Goal: Information Seeking & Learning: Learn about a topic

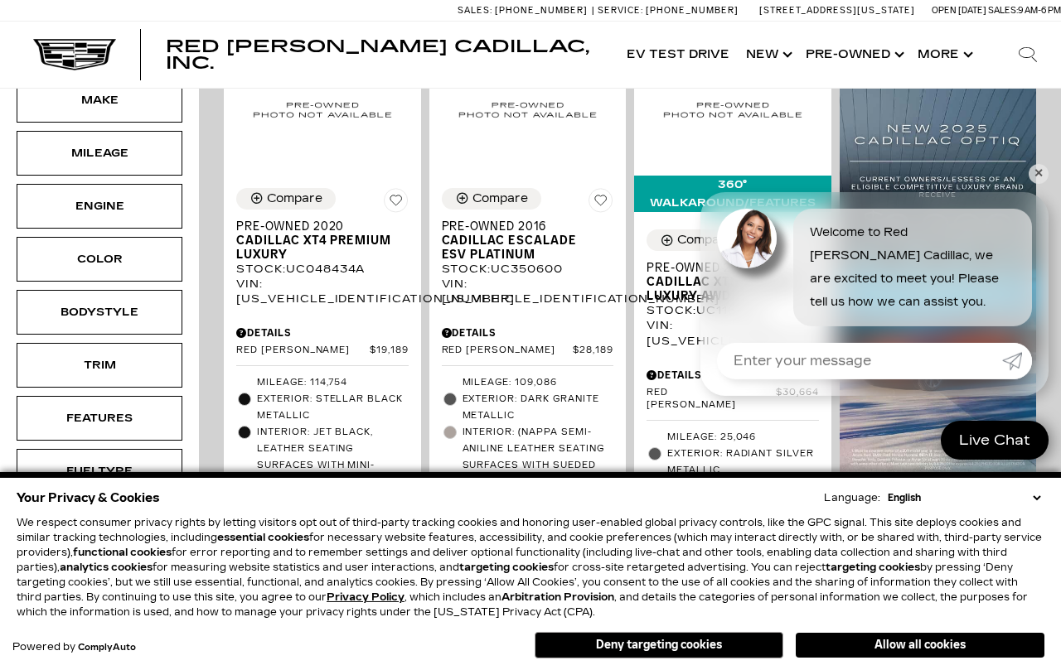
scroll to position [447, 0]
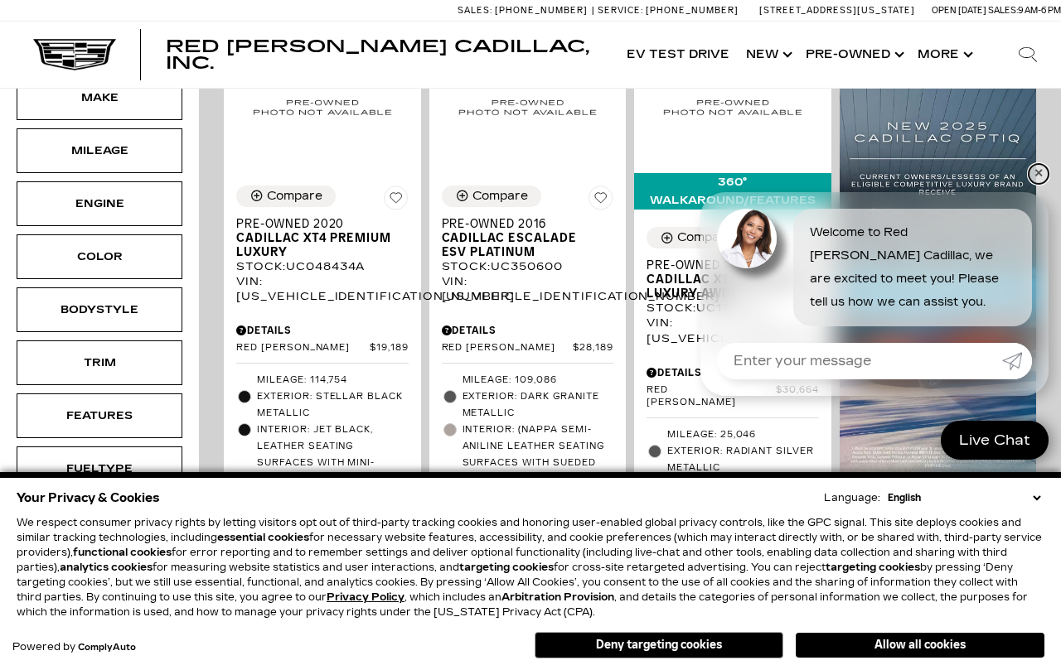
click at [1032, 184] on link "✕" at bounding box center [1038, 174] width 20 height 20
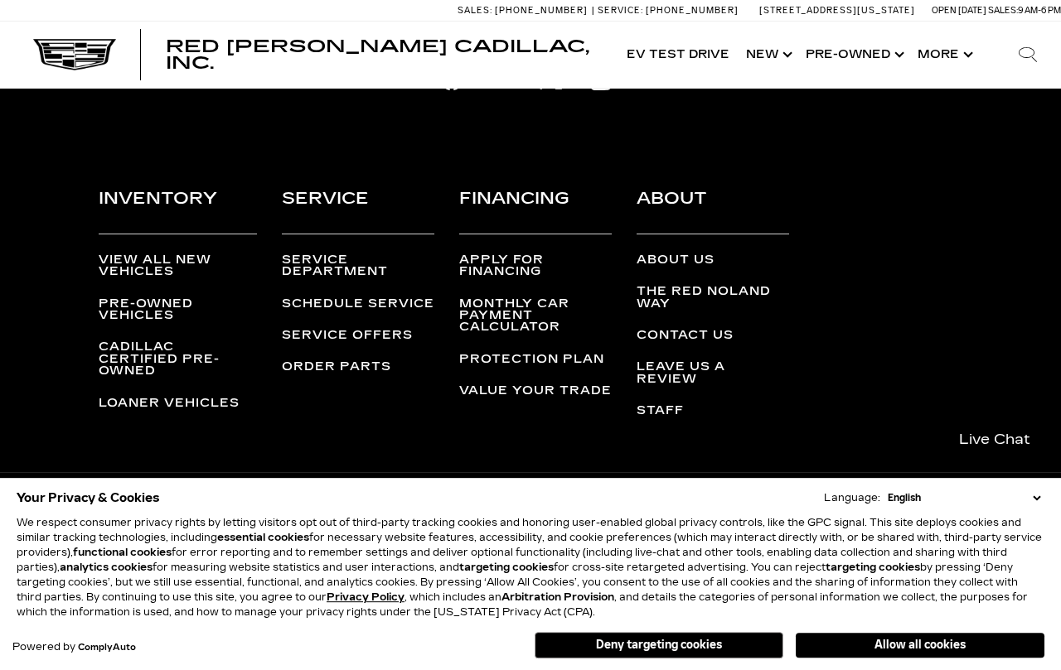
scroll to position [8070, 0]
click at [850, 65] on link "Show Pre-Owned" at bounding box center [853, 55] width 112 height 66
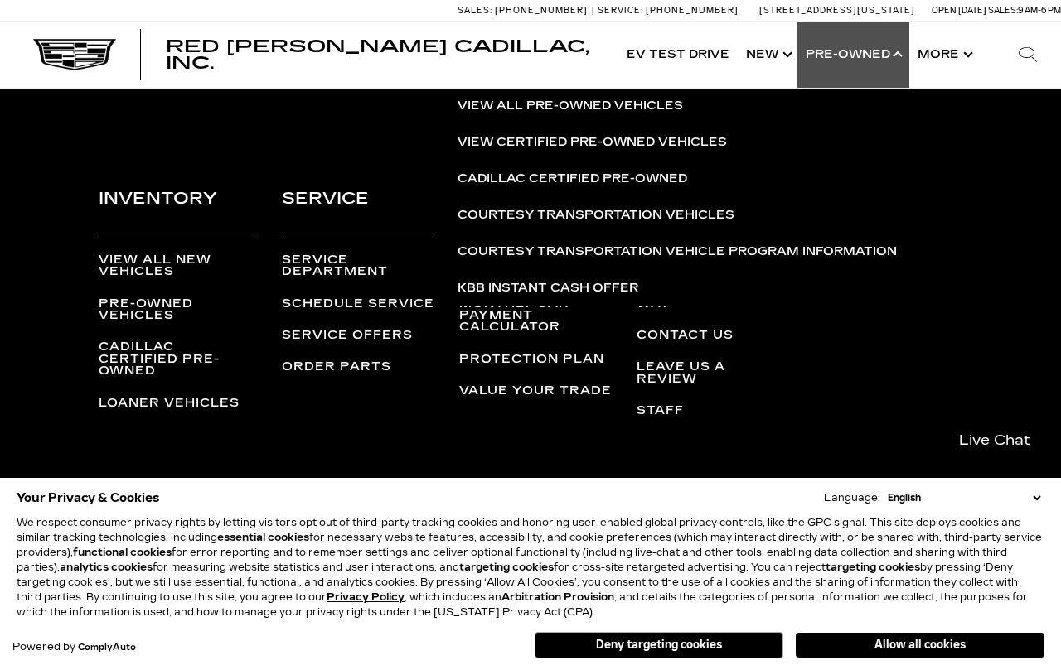
click at [883, 74] on link "Show Pre-Owned" at bounding box center [853, 55] width 112 height 66
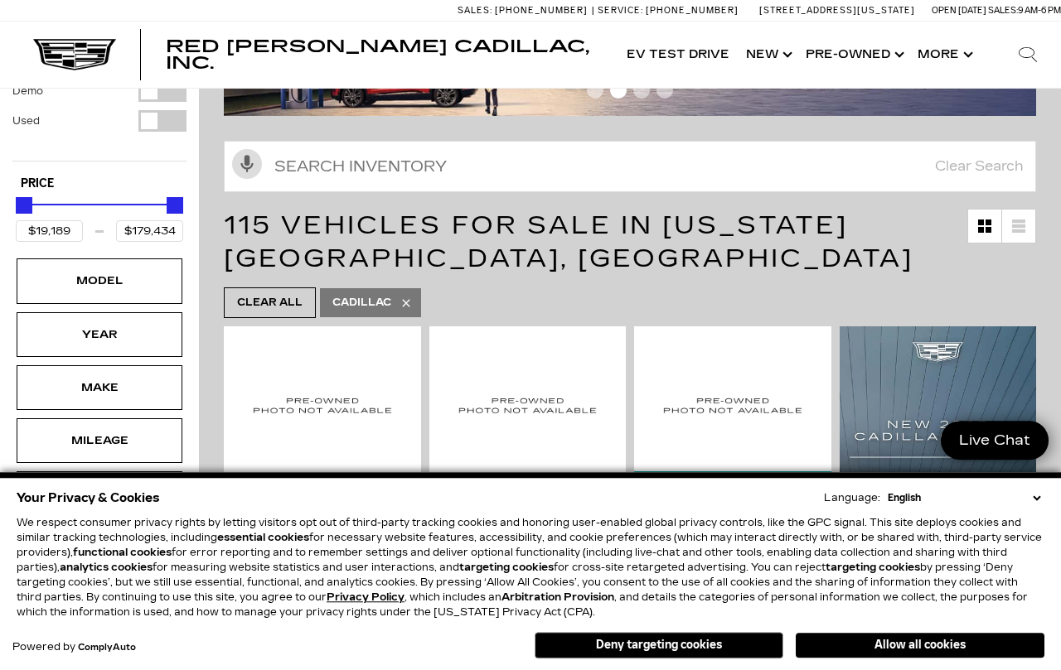
click at [940, 65] on button "Show More" at bounding box center [943, 55] width 69 height 66
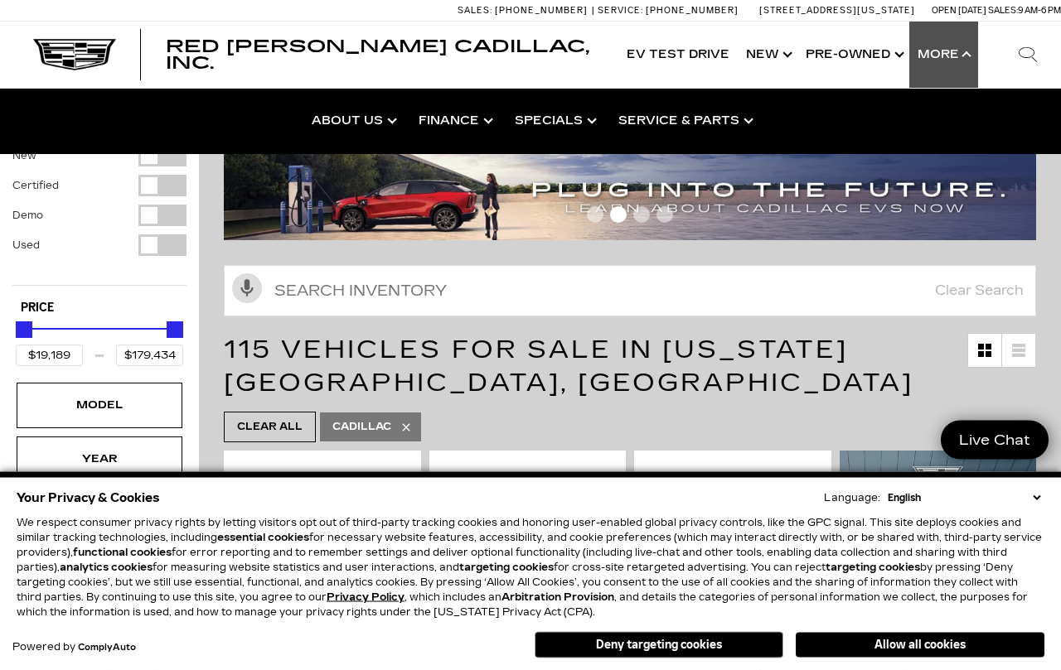
scroll to position [0, 0]
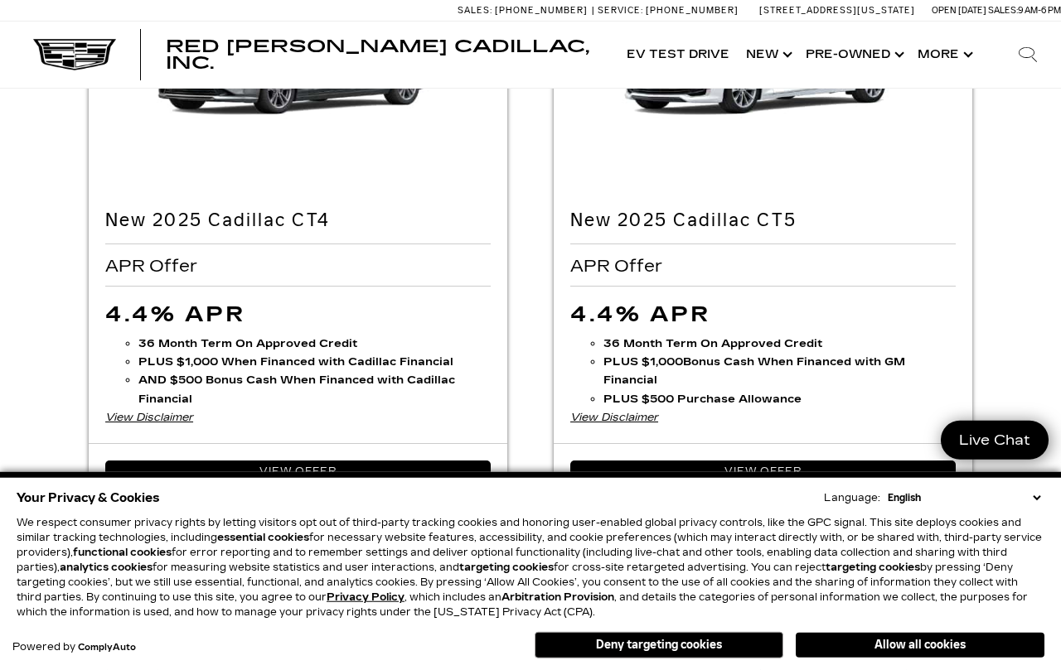
scroll to position [1562, 0]
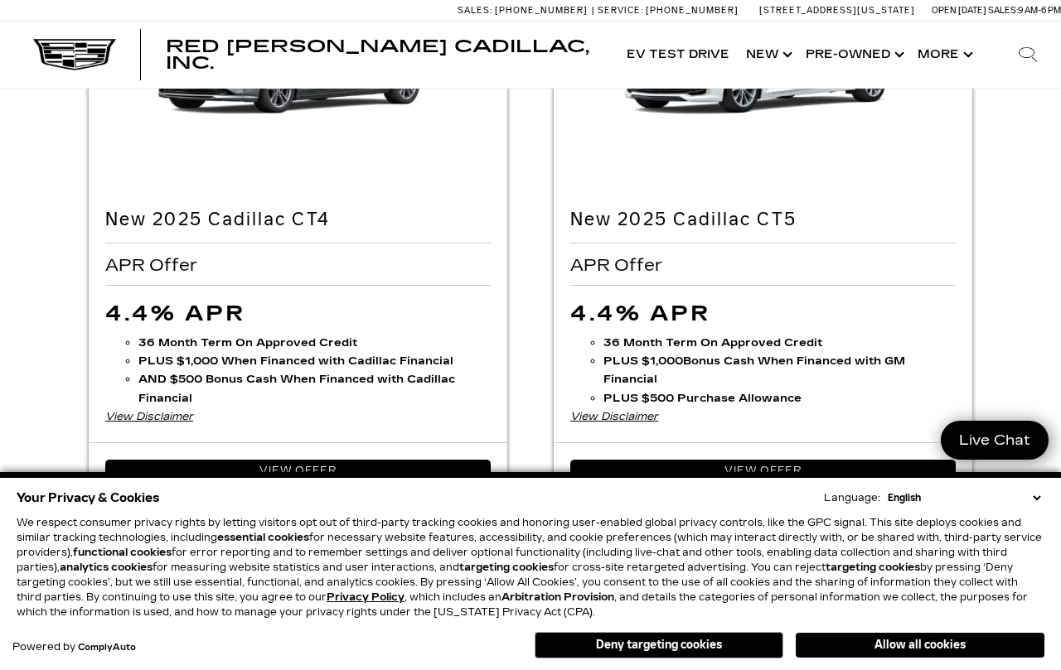
click at [399, 476] on link "View Offer" at bounding box center [297, 471] width 385 height 22
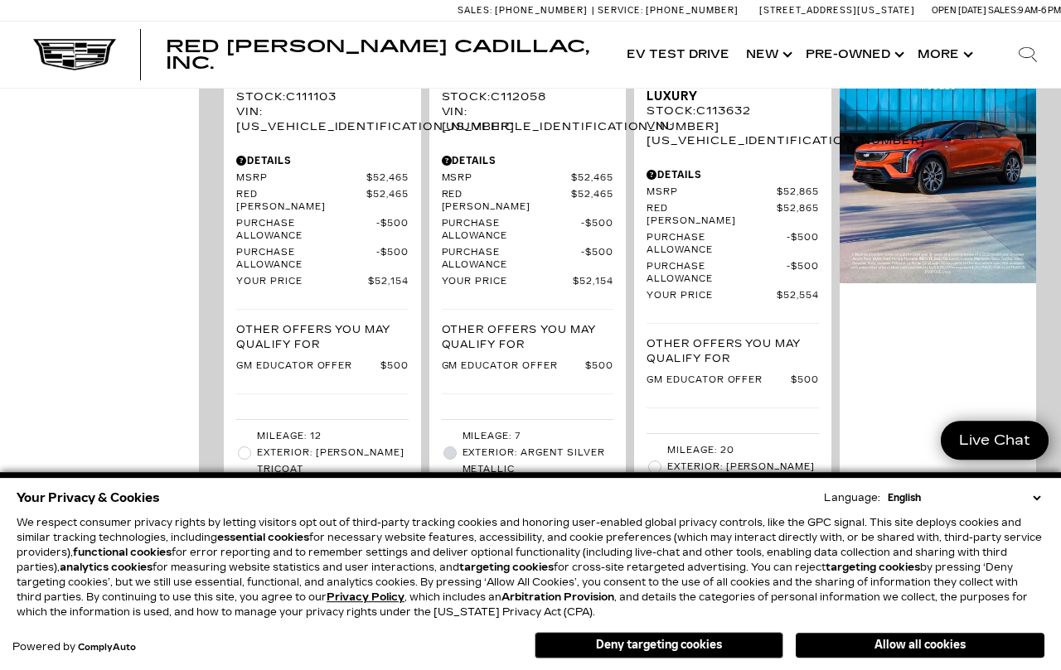
scroll to position [1381, 0]
click at [50, 24] on div "Red Noland Cadillac, Inc. Accessible Menu EV Test Drive Show New Cadillac Cross…" at bounding box center [530, 55] width 1061 height 66
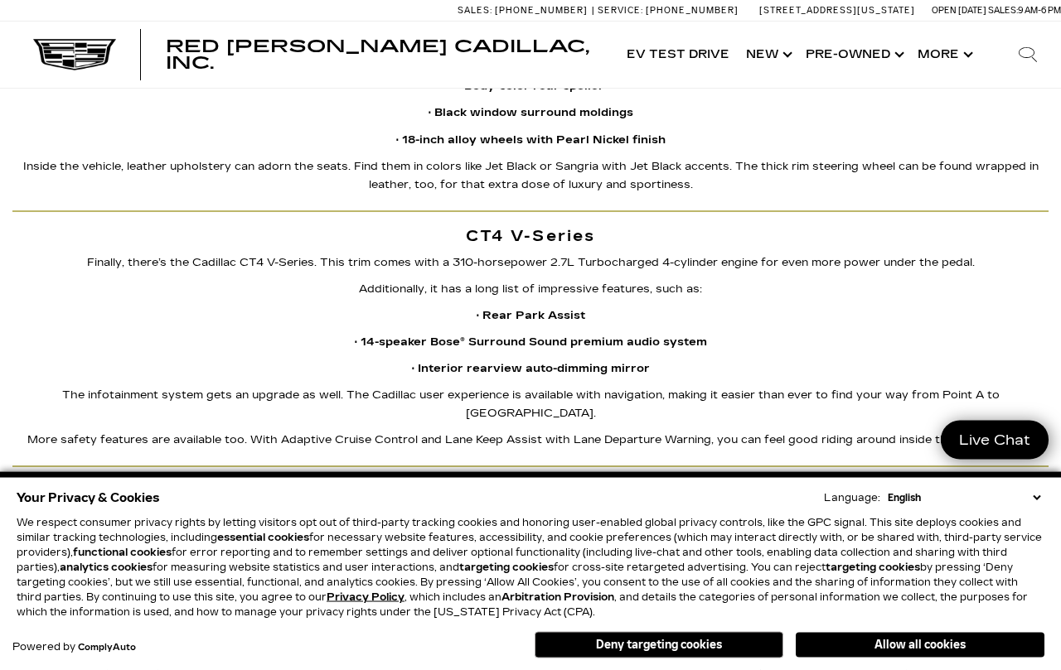
scroll to position [3915, 0]
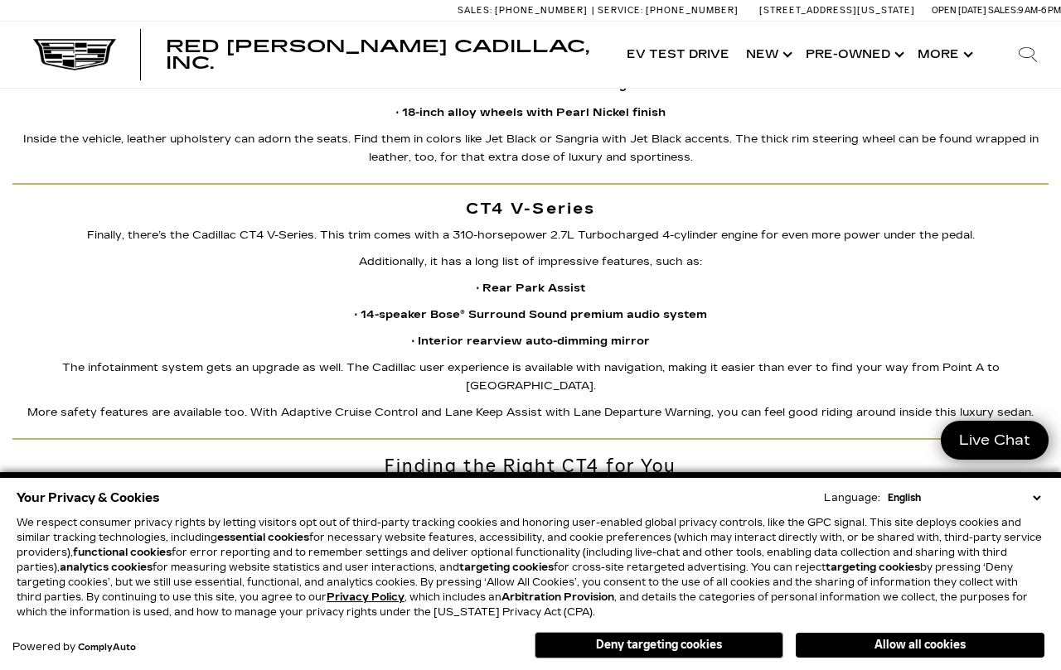
click at [41, 17] on div "Sales: (719) 896-2743 Service: (719) 896-2694 990 Motor City Drive, Colorado Sp…" at bounding box center [530, 10] width 1061 height 21
